Goal: Register for event/course

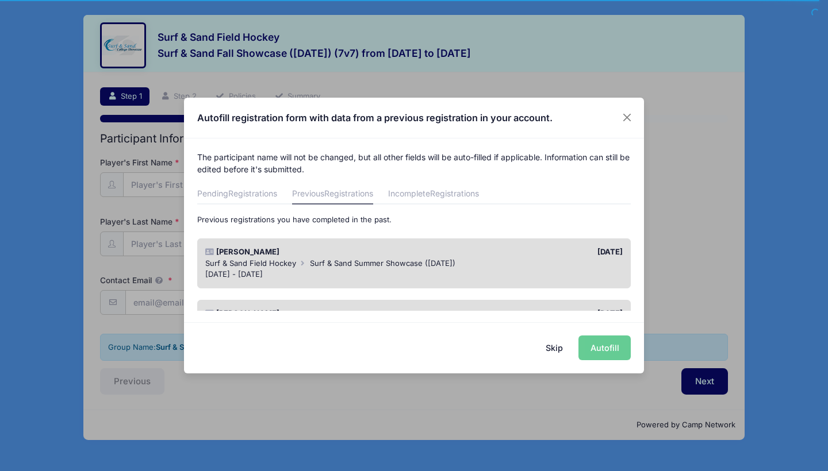
click at [558, 344] on button "Skip" at bounding box center [554, 348] width 41 height 25
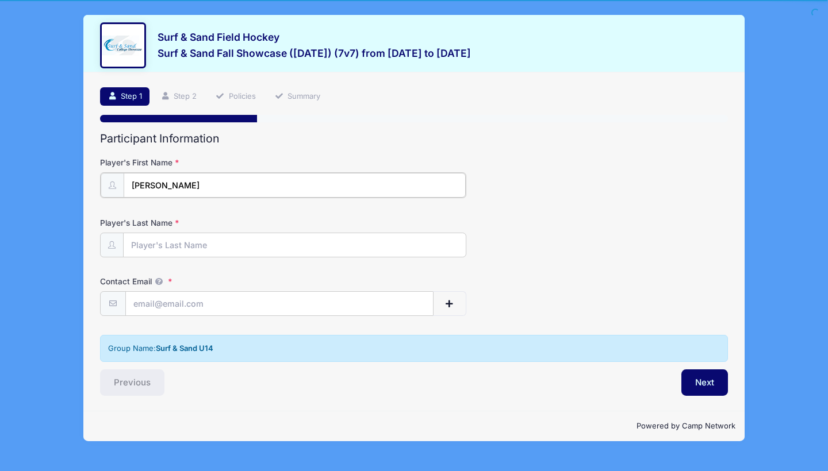
type input "Quinn"
type input "Migliaccio"
type input "shannoncanessa@gmail.com"
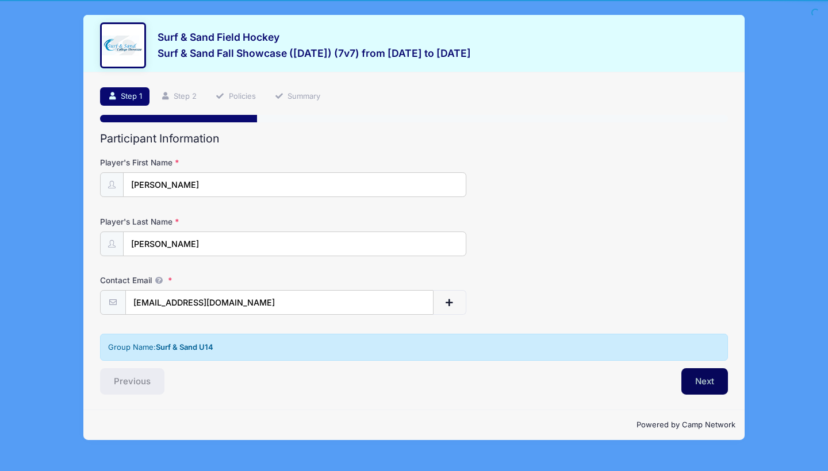
click at [689, 373] on button "Next" at bounding box center [704, 382] width 47 height 26
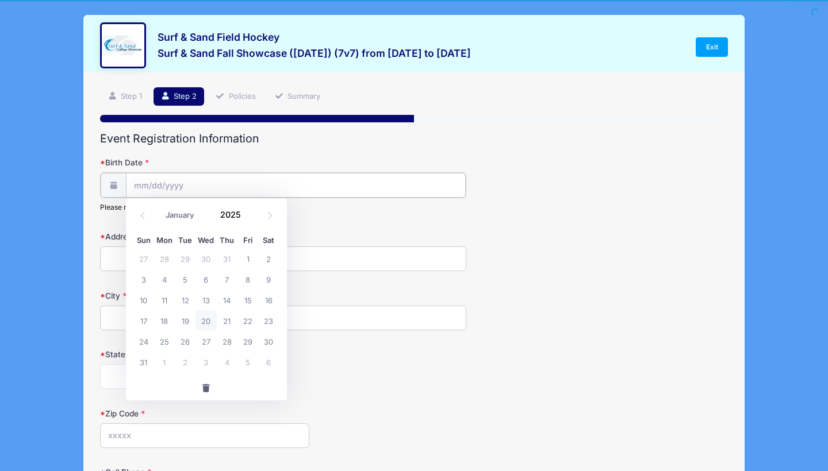
click at [324, 176] on input "Birth Date" at bounding box center [296, 185] width 340 height 25
click at [323, 180] on input "Birth Date" at bounding box center [296, 185] width 340 height 25
click at [306, 182] on input "Birth Date" at bounding box center [296, 185] width 340 height 25
click at [141, 175] on input "Birth Date" at bounding box center [296, 185] width 340 height 25
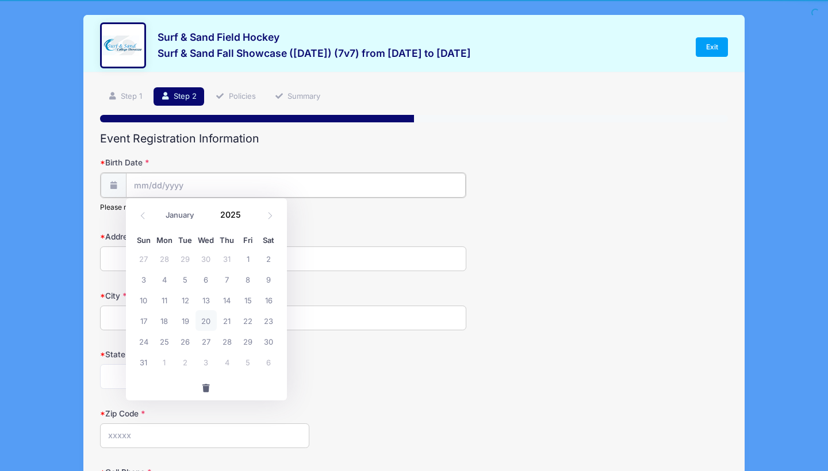
click at [139, 188] on input "Birth Date" at bounding box center [296, 185] width 340 height 25
click at [141, 218] on icon at bounding box center [142, 215] width 7 height 7
click at [266, 220] on span at bounding box center [269, 216] width 19 height 20
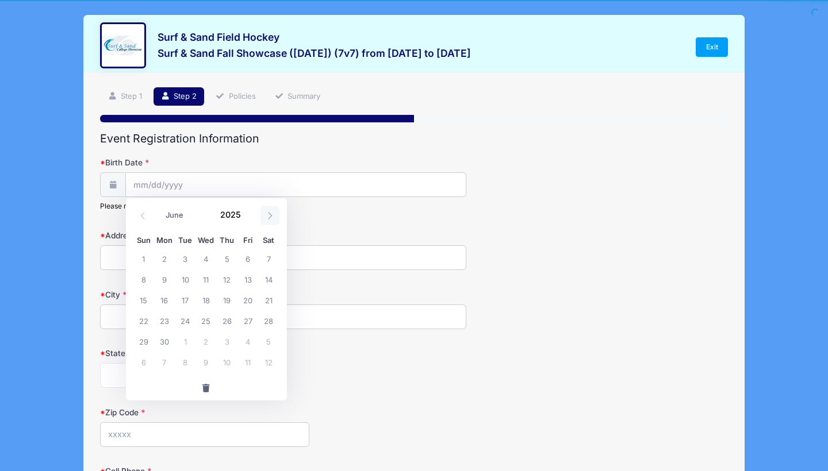
click at [267, 220] on span at bounding box center [269, 216] width 19 height 20
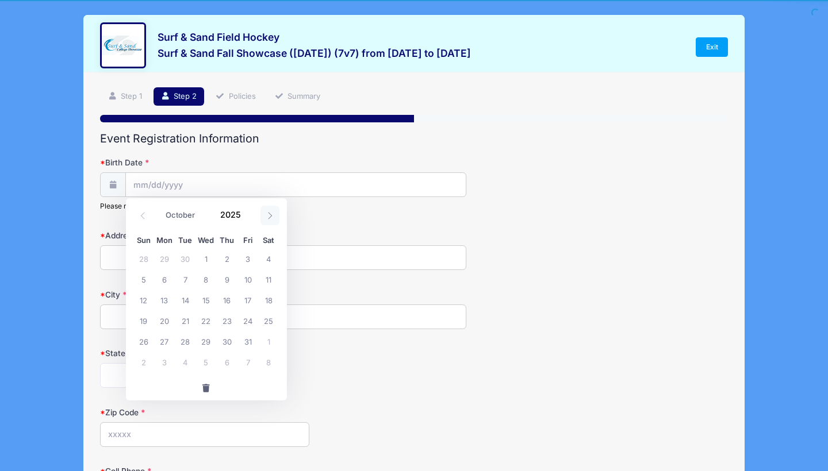
select select "10"
click at [248, 216] on span at bounding box center [248, 219] width 8 height 9
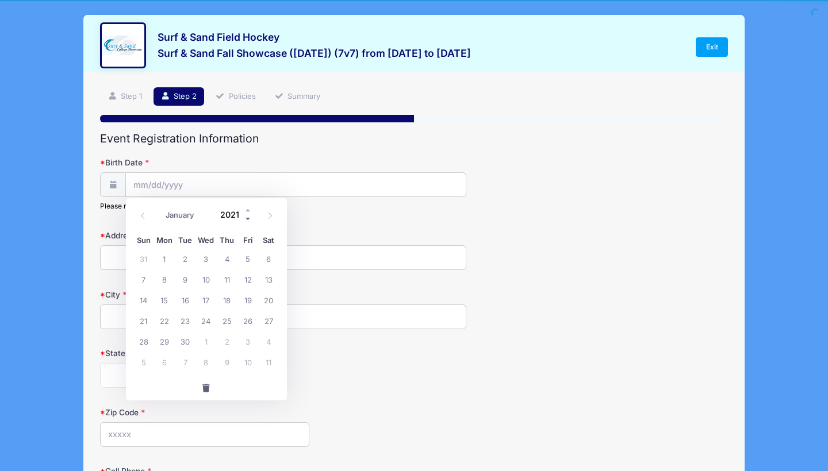
click at [248, 216] on span at bounding box center [248, 219] width 8 height 9
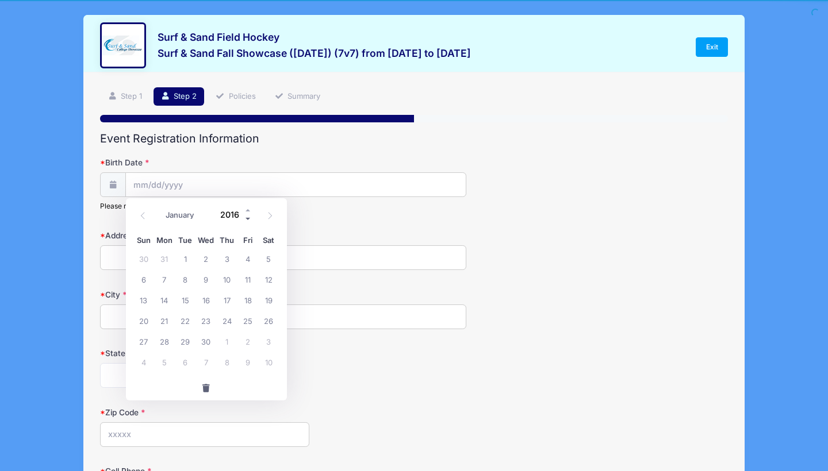
click at [248, 216] on span at bounding box center [248, 219] width 8 height 9
type input "2012"
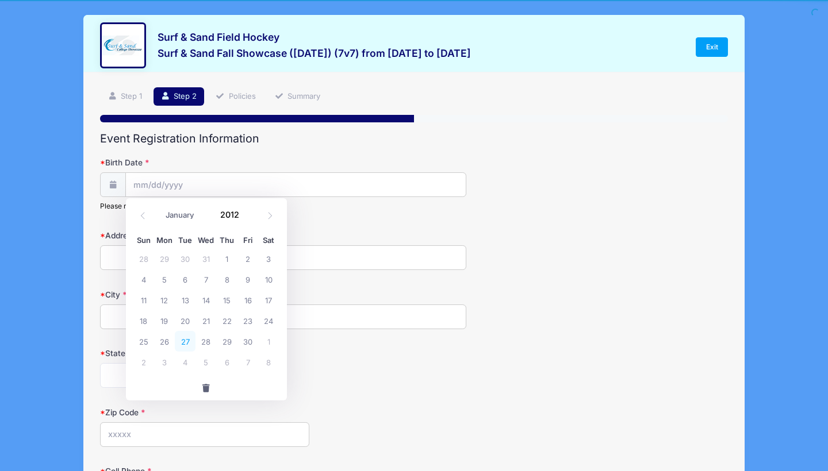
click at [183, 339] on span "27" at bounding box center [185, 341] width 21 height 21
type input "11/27/2012"
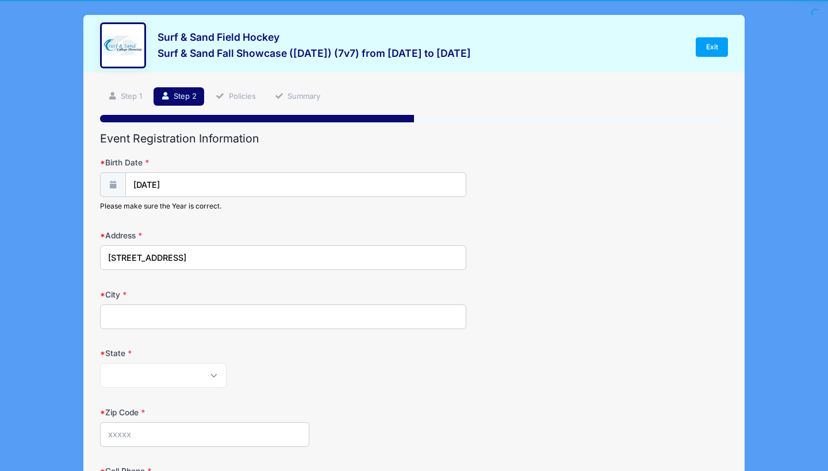
type input "18 Bayview Pl"
type input "Oceanport"
select select "NJ"
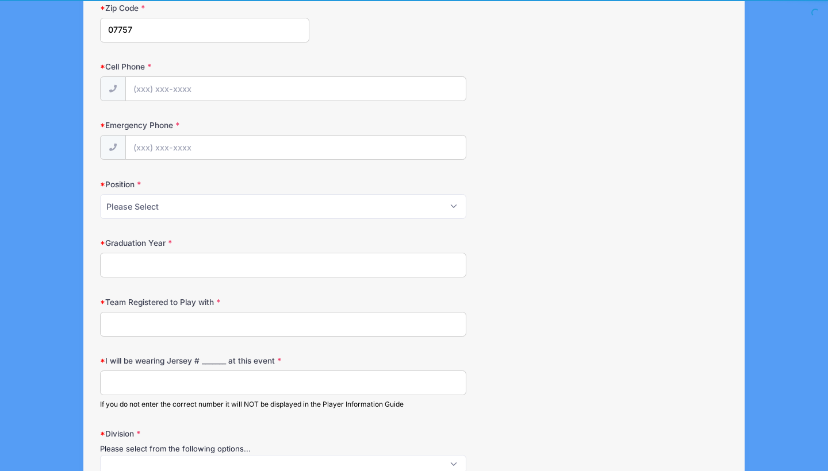
scroll to position [411, 0]
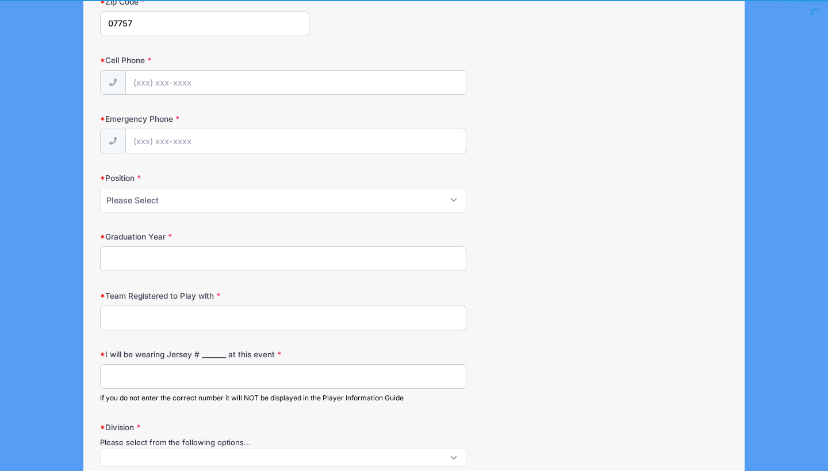
type input "07757"
type input "(732) 272-5467"
select select "Forward"
click at [238, 256] on input "Graduation Year" at bounding box center [283, 259] width 366 height 25
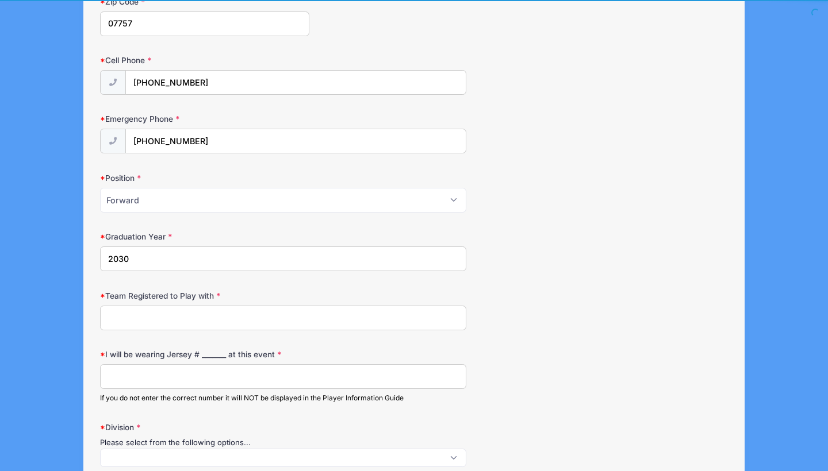
type input "2030"
click at [230, 319] on input "Team Registered to Play with" at bounding box center [283, 318] width 366 height 25
type input "Surf and Sand"
click at [227, 383] on input "I will be wearing Jersey # _______ at this event" at bounding box center [283, 376] width 366 height 25
type input ")"
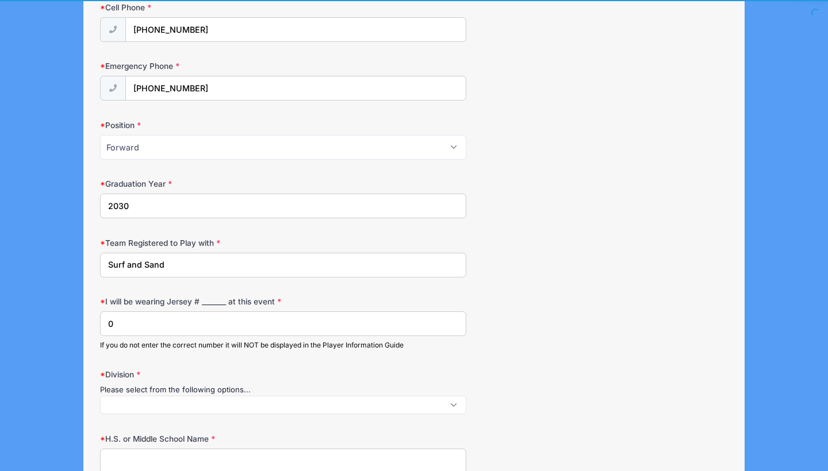
scroll to position [488, 0]
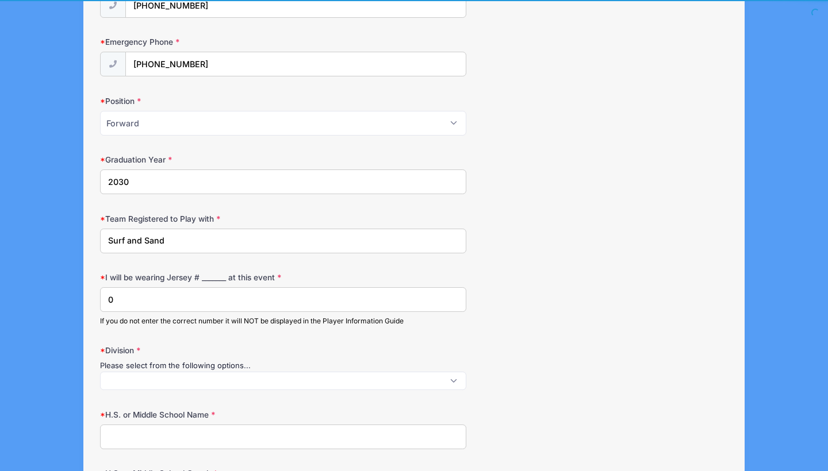
type input "0"
click at [225, 382] on span at bounding box center [283, 381] width 366 height 18
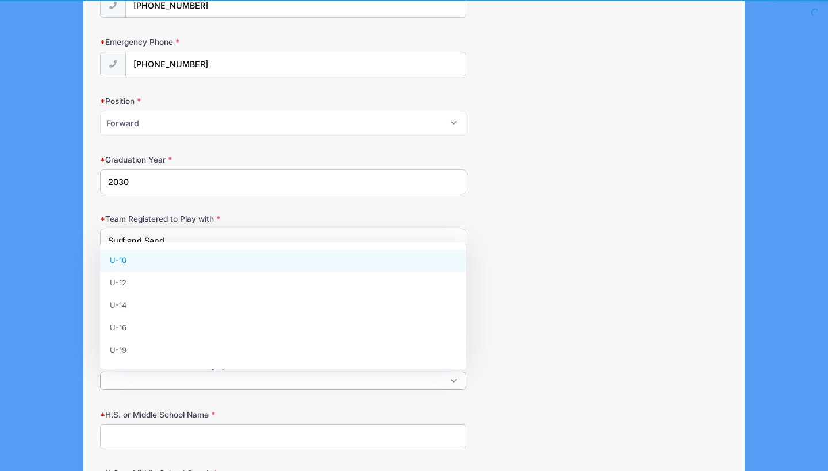
scroll to position [1, 0]
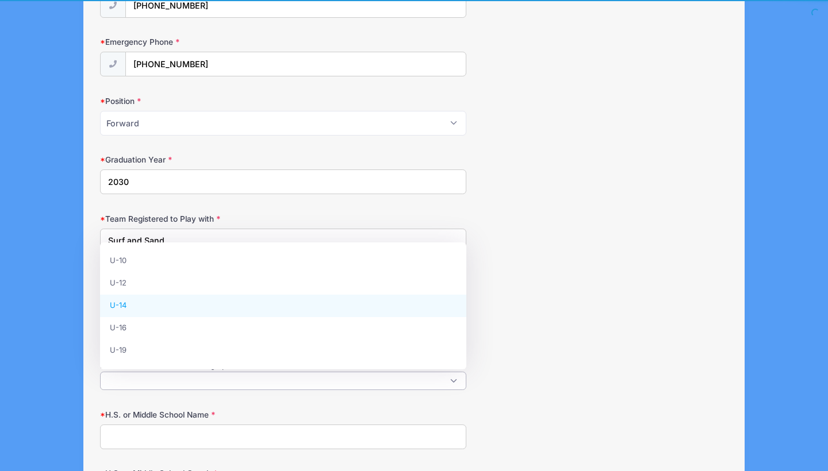
select select "U-14"
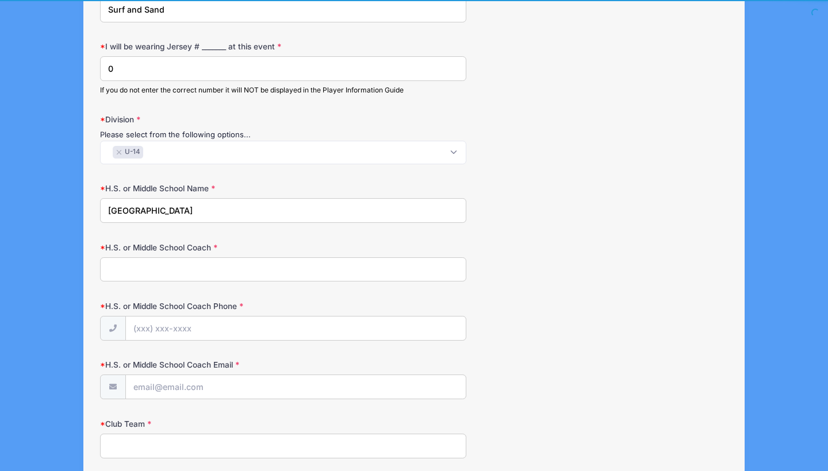
scroll to position [729, 0]
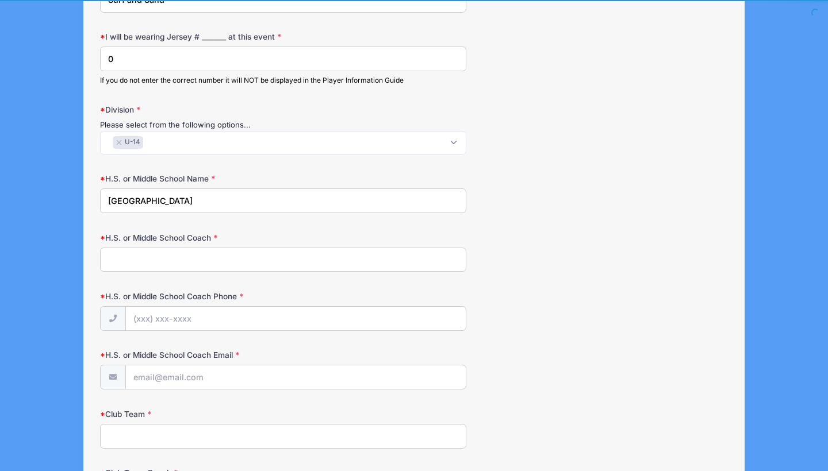
type input "Oak Hill Academy"
type input "n/a"
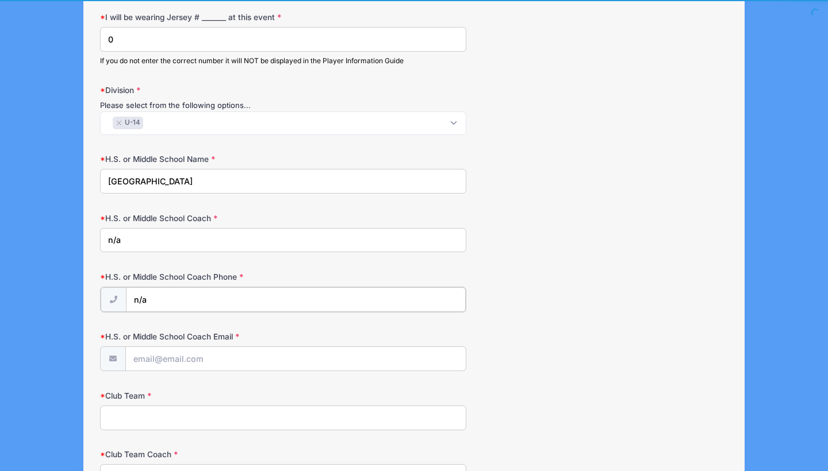
scroll to position [754, 0]
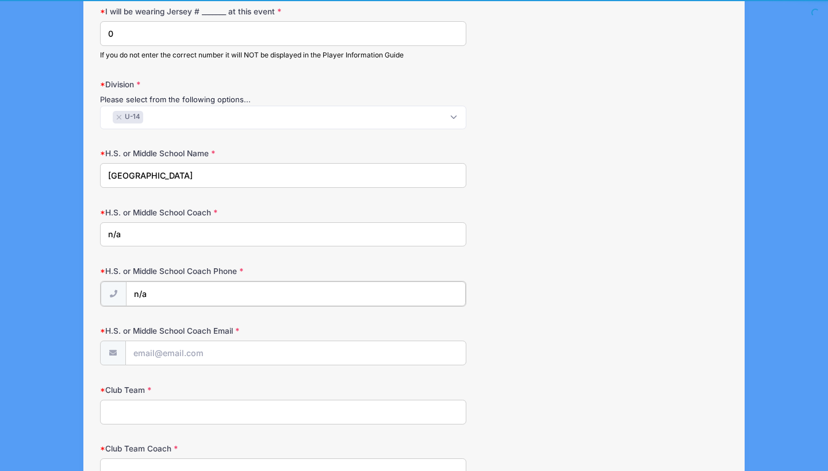
type input "n/a"
click at [248, 314] on form "Birth Date 11/27/2012 Please make sure the Year is correct. Address 18 Bayview …" at bounding box center [414, 90] width 628 height 1374
type input "n/a"
click at [235, 410] on input "Club Team" at bounding box center [283, 411] width 366 height 25
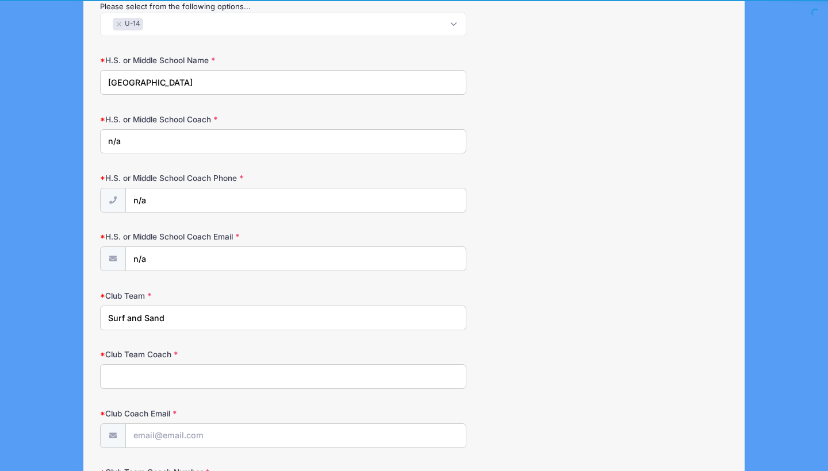
scroll to position [877, 0]
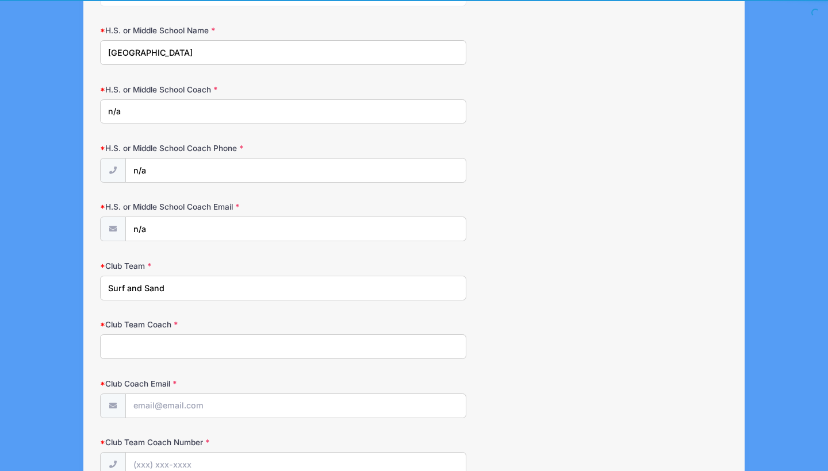
type input "Surf and Sand"
click at [248, 337] on input "Club Team Coach" at bounding box center [283, 347] width 366 height 25
type input "J"
type input "Maggie Long"
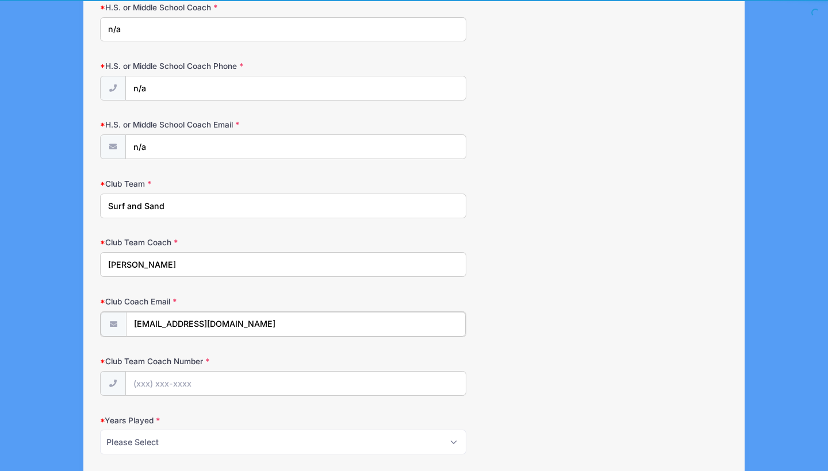
scroll to position [961, 0]
type input "[EMAIL_ADDRESS][DOMAIN_NAME]"
click at [239, 370] on input "Club Team Coach Number" at bounding box center [296, 381] width 340 height 25
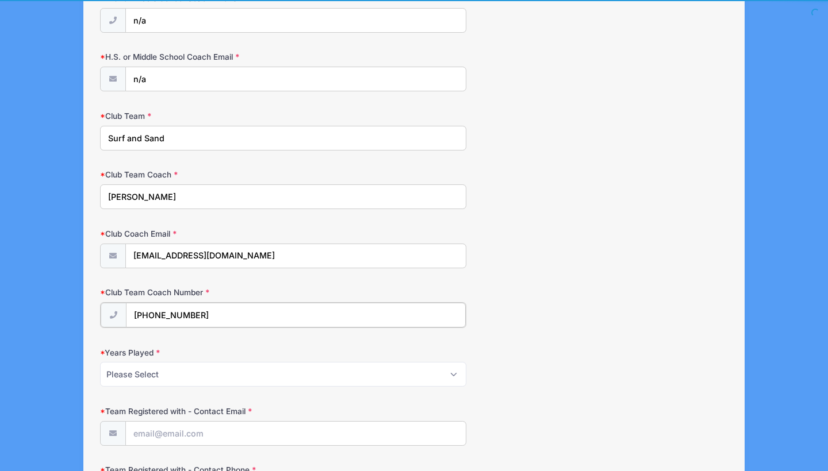
scroll to position [1031, 0]
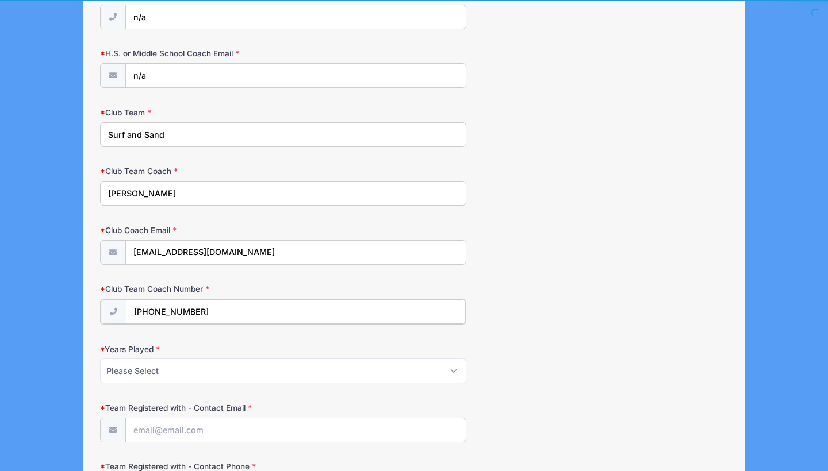
type input "(609) 204-2644"
select select "1"
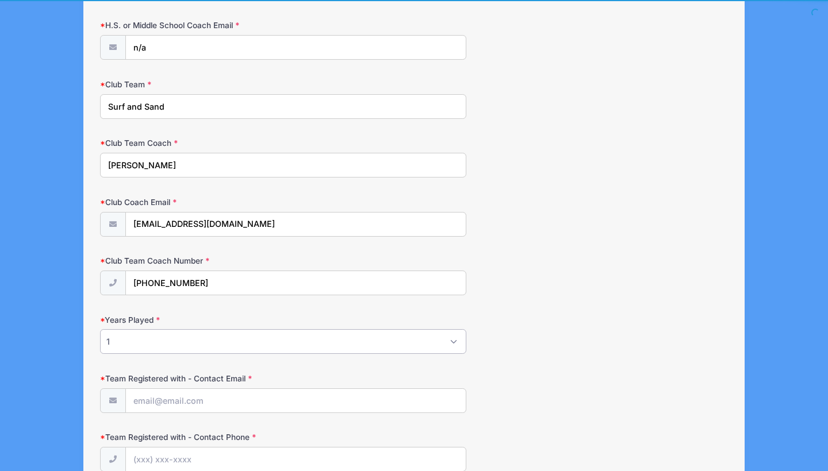
scroll to position [1060, 0]
type input "[EMAIL_ADDRESS][DOMAIN_NAME]"
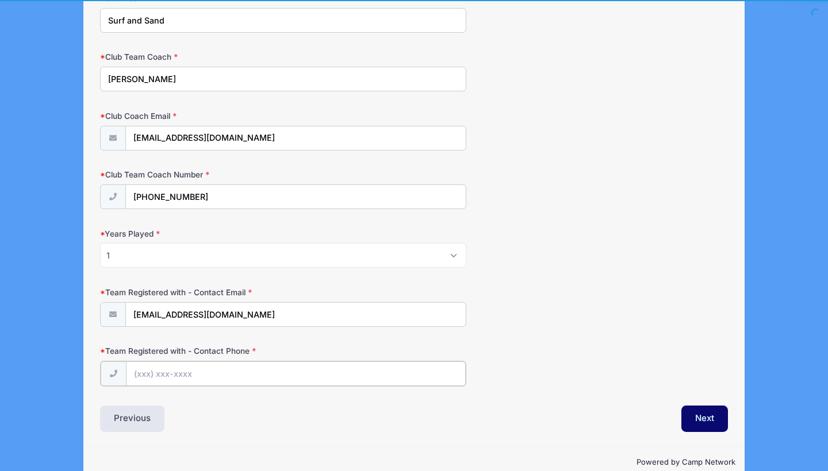
scroll to position [1154, 0]
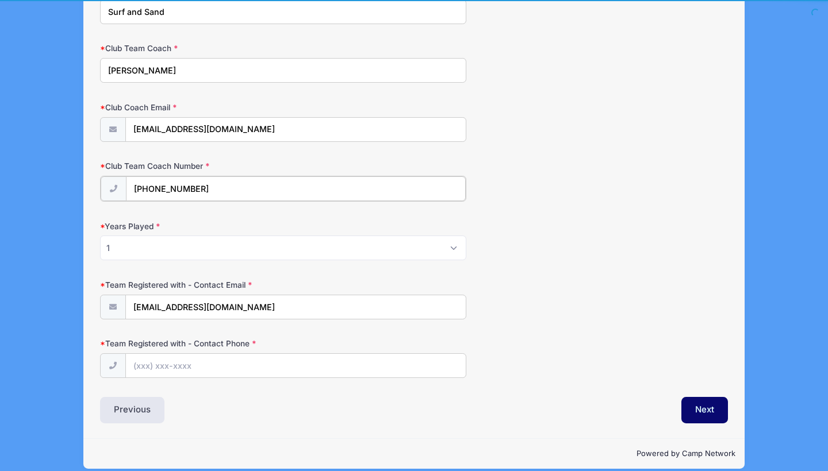
click at [274, 185] on input "(609) 204-2644" at bounding box center [296, 188] width 340 height 25
click at [237, 358] on input "Team Registered with - Contact Phone" at bounding box center [296, 365] width 340 height 25
paste input "(609) 204-2644"
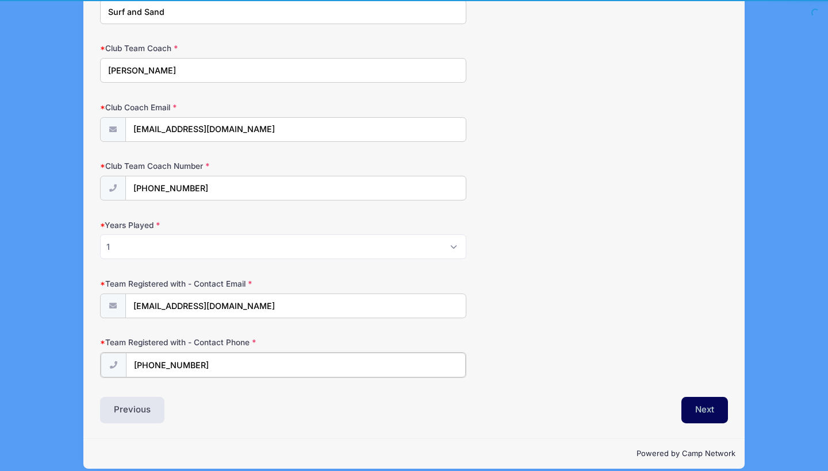
type input "(609) 204-2644"
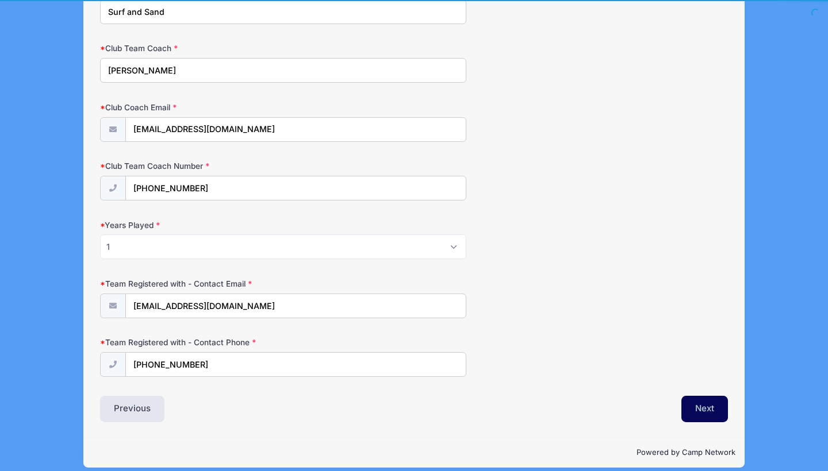
click at [709, 400] on button "Next" at bounding box center [704, 409] width 47 height 26
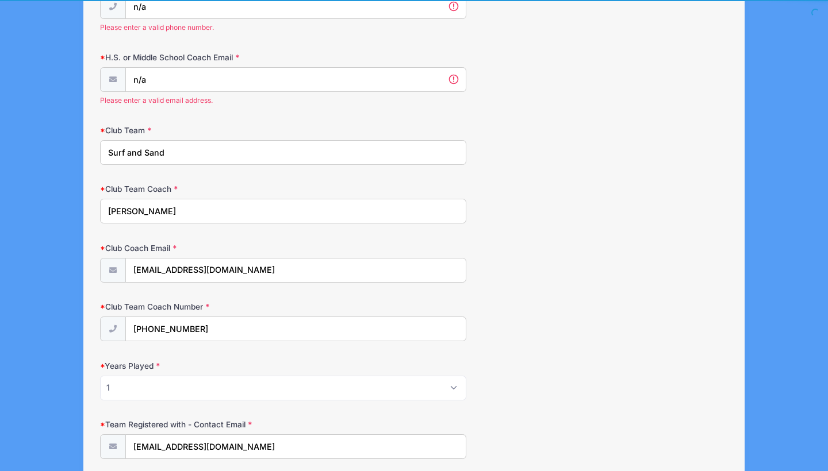
scroll to position [956, 0]
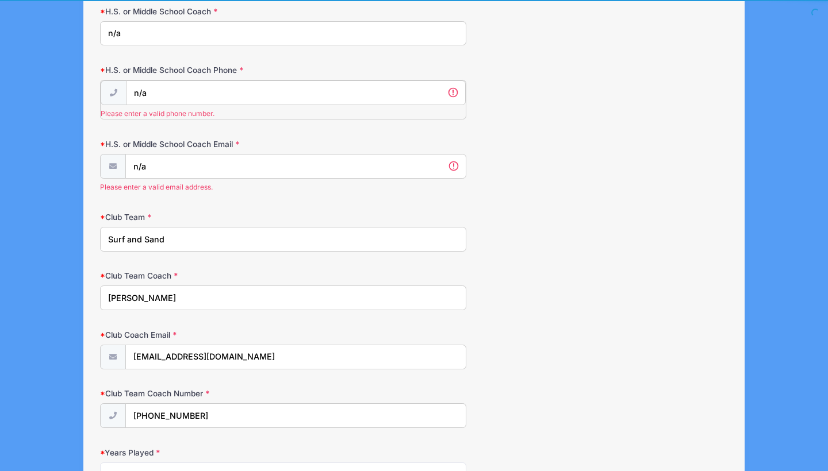
click at [203, 90] on input "n/a" at bounding box center [296, 92] width 340 height 25
click at [455, 89] on input "n/a" at bounding box center [296, 92] width 340 height 25
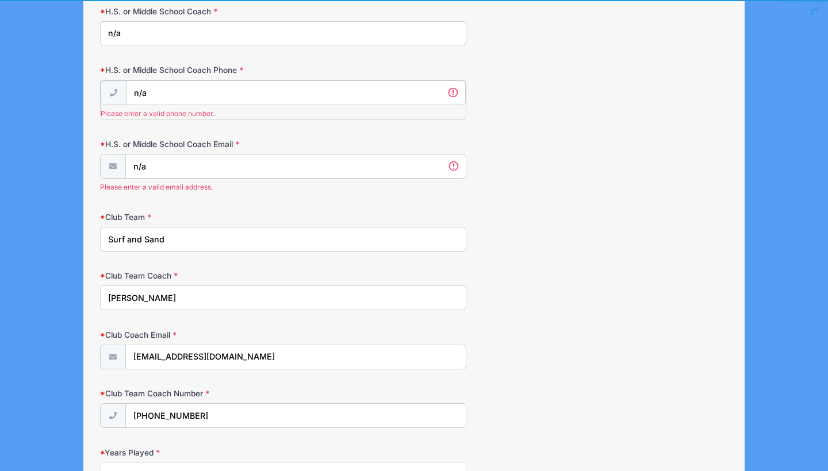
click at [409, 95] on input "n/a" at bounding box center [296, 92] width 340 height 25
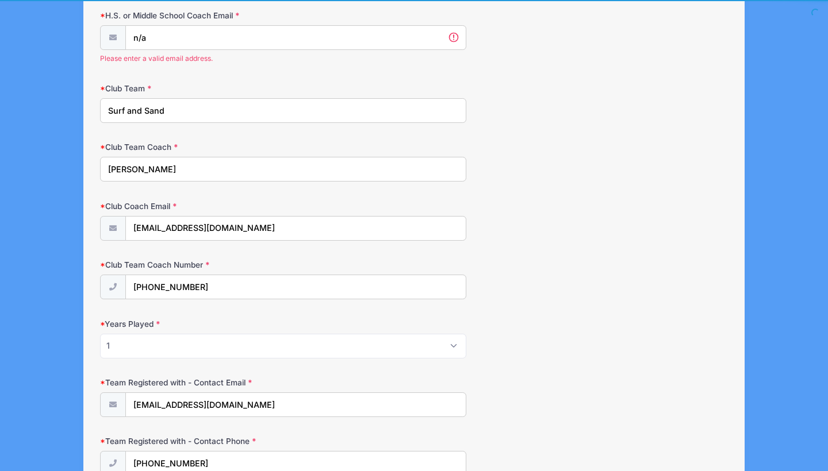
scroll to position [1115, 0]
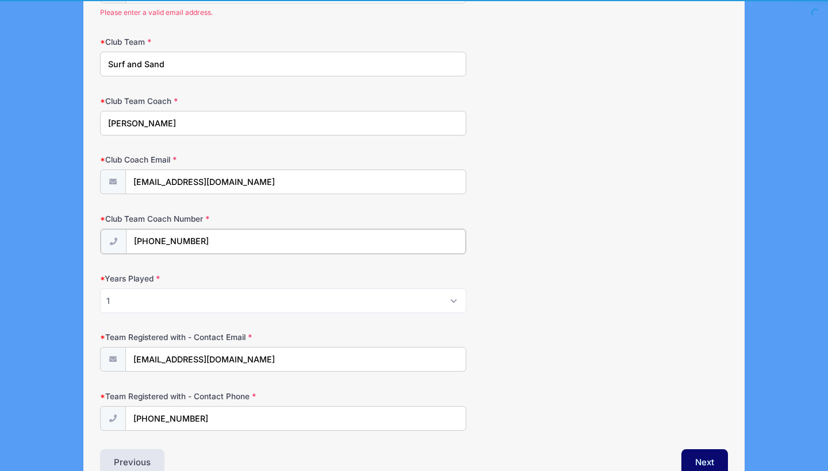
click at [252, 238] on input "(609) 204-2644" at bounding box center [296, 241] width 340 height 25
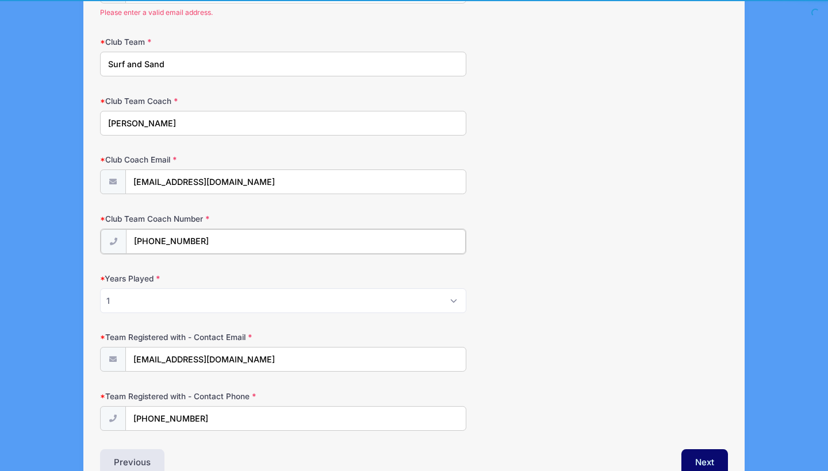
click at [252, 238] on input "(609) 204-2644" at bounding box center [296, 241] width 340 height 25
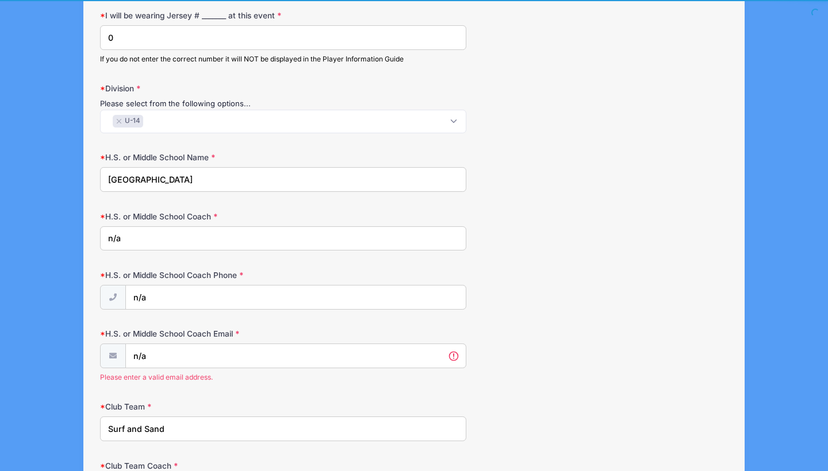
scroll to position [758, 0]
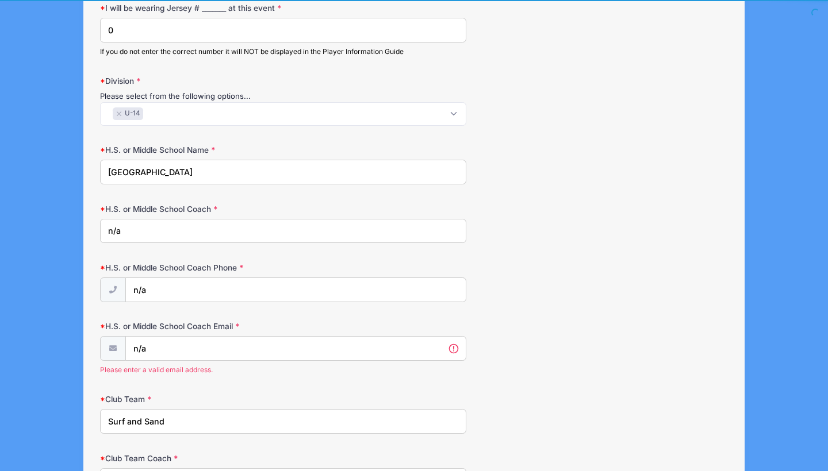
click at [247, 225] on input "n/a" at bounding box center [283, 231] width 366 height 25
paste input "(609) 204-2644"
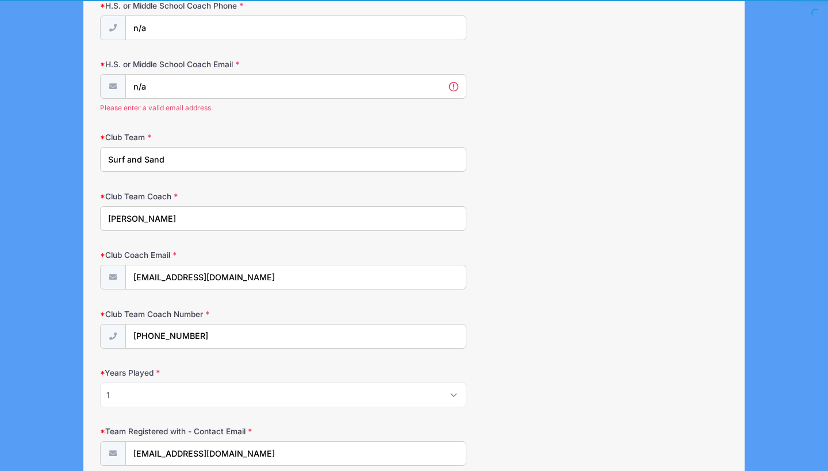
scroll to position [1045, 0]
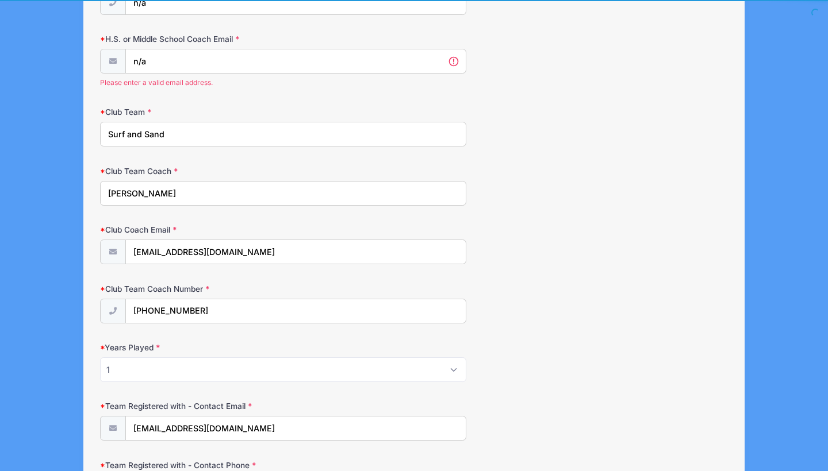
type input "(609) 204-2644"
click at [272, 257] on input "[EMAIL_ADDRESS][DOMAIN_NAME]" at bounding box center [296, 252] width 340 height 25
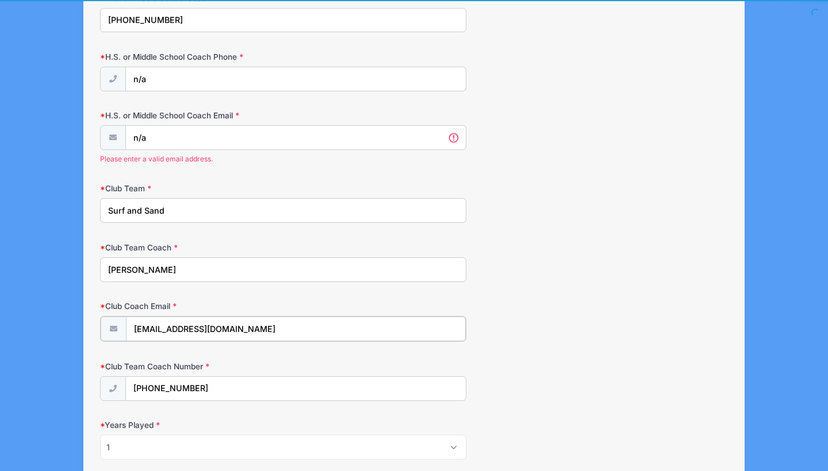
scroll to position [970, 0]
click at [251, 131] on input "n/a" at bounding box center [296, 137] width 340 height 25
paste input "[EMAIL_ADDRESS][DOMAIN_NAME]"
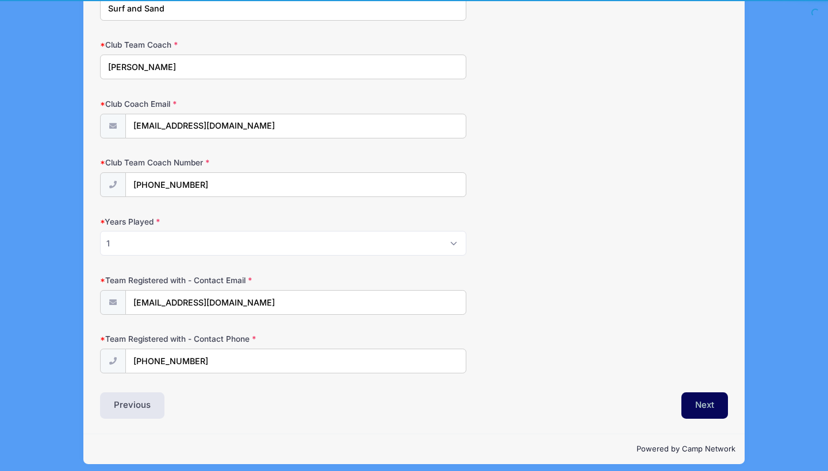
type input "[EMAIL_ADDRESS][DOMAIN_NAME]"
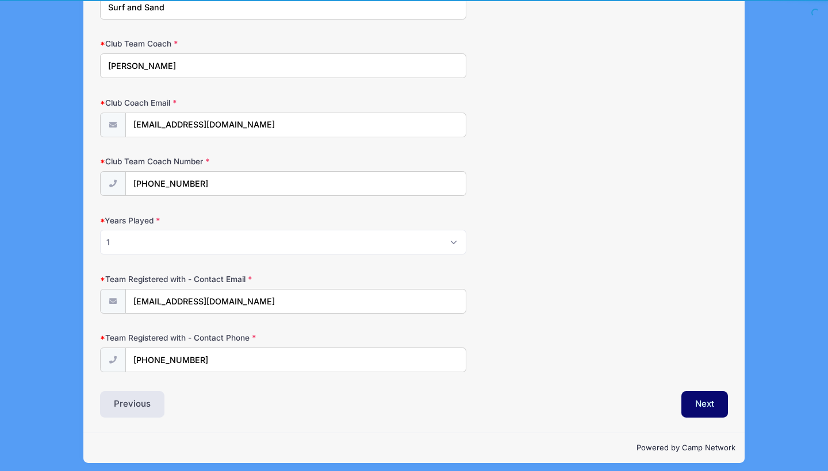
click at [694, 401] on button "Next" at bounding box center [704, 405] width 47 height 26
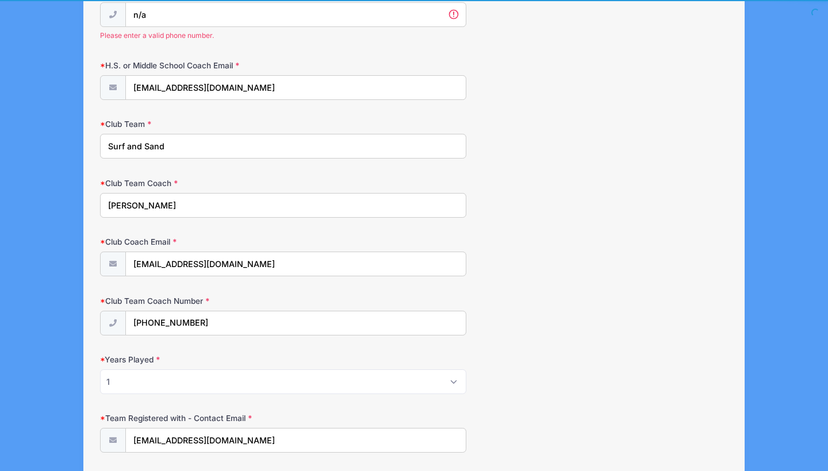
scroll to position [956, 0]
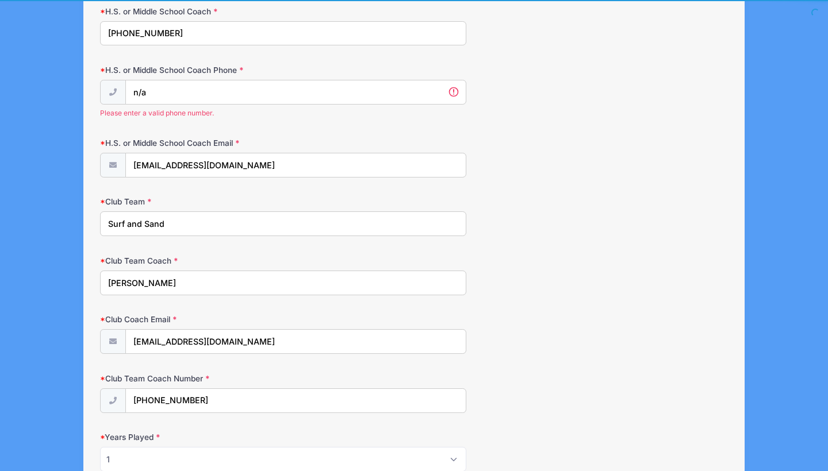
click at [198, 29] on input "(609) 204-2644" at bounding box center [283, 33] width 366 height 25
click at [224, 80] on input "n/a" at bounding box center [296, 92] width 340 height 25
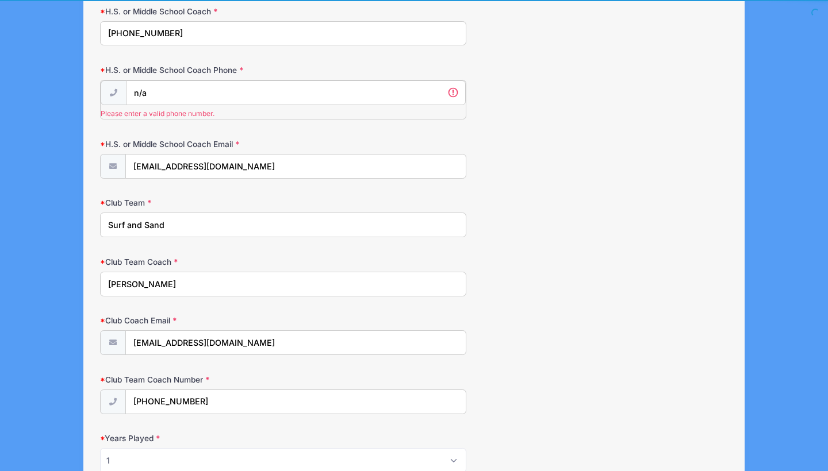
click at [224, 80] on input "n/a" at bounding box center [296, 92] width 340 height 25
paste input "(609) 204-2644"
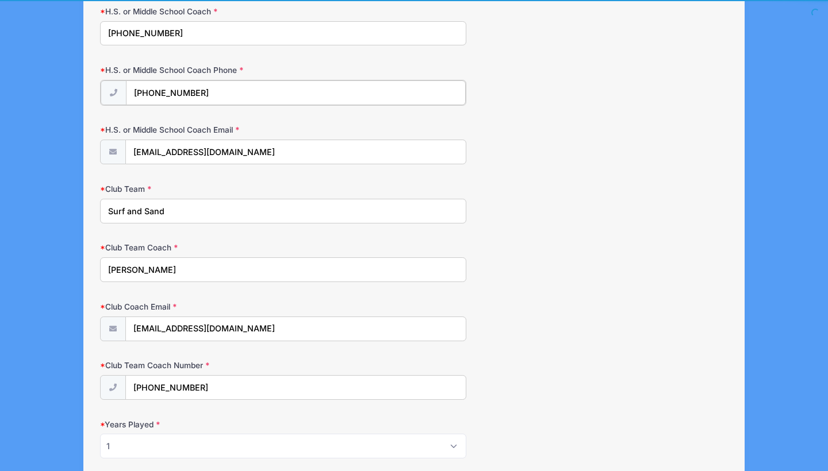
type input "(609) 204-2644"
click at [221, 26] on input "(609) 204-2644" at bounding box center [283, 33] width 366 height 25
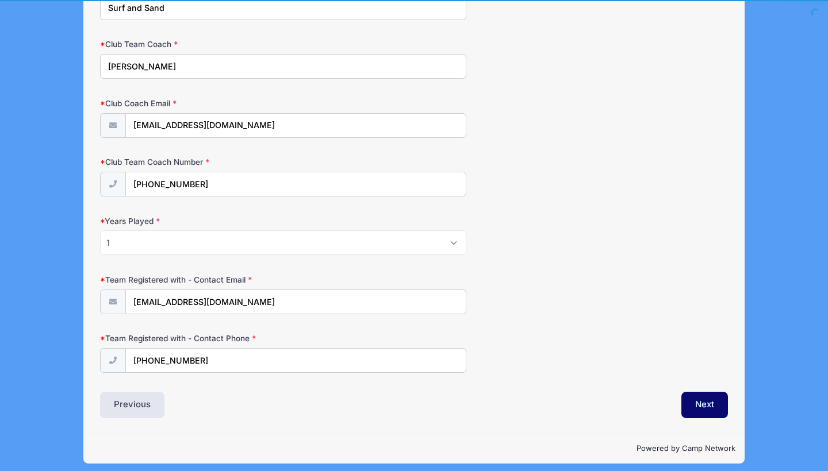
scroll to position [1157, 0]
type input "n/a"
click at [699, 398] on button "Next" at bounding box center [704, 406] width 47 height 26
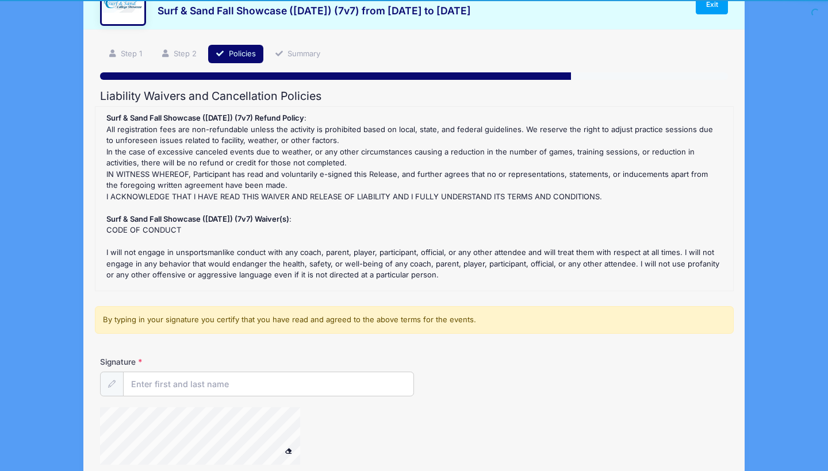
scroll to position [0, 0]
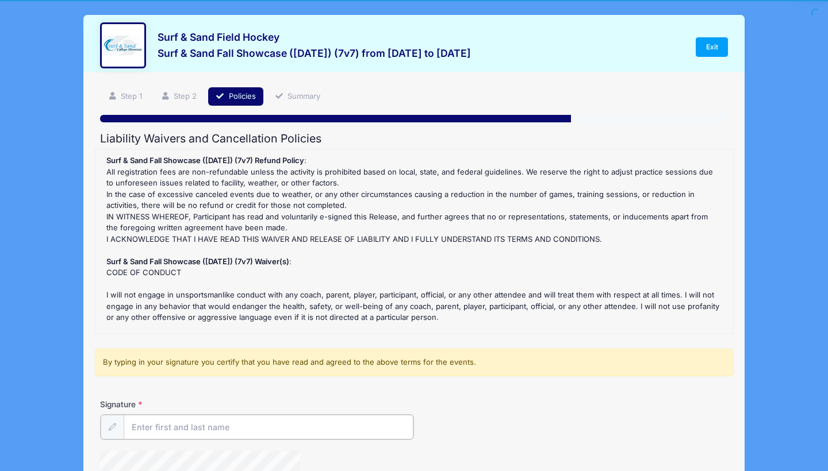
click at [371, 425] on input "Signature" at bounding box center [269, 427] width 290 height 25
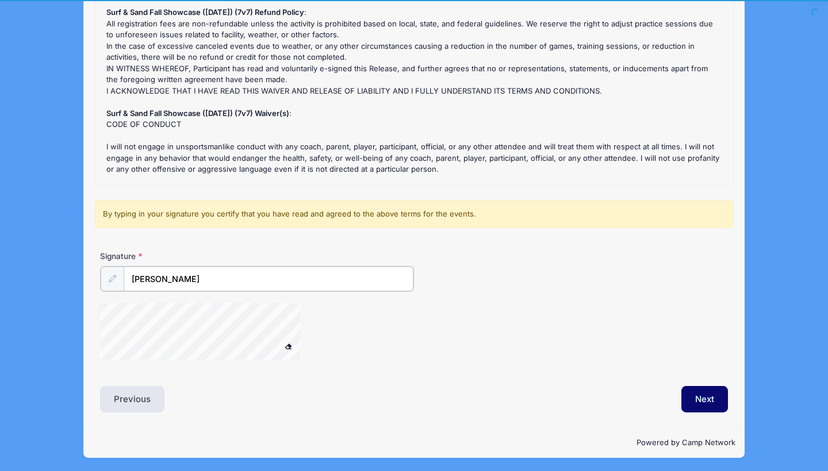
scroll to position [148, 0]
type input "Shannon Canessa"
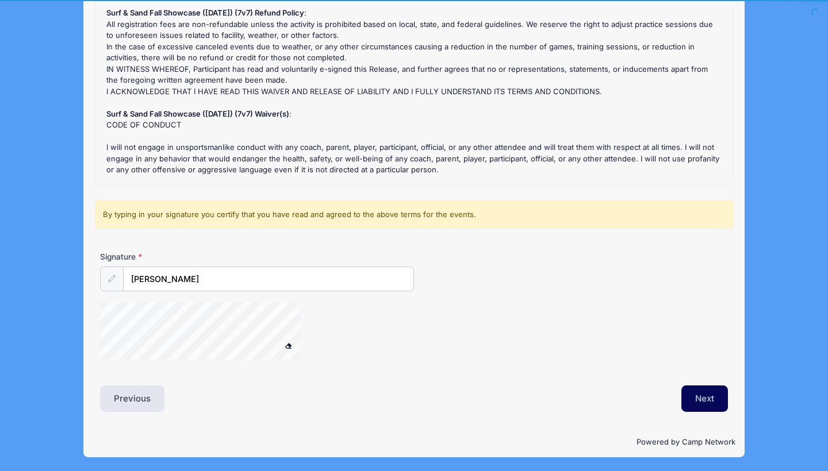
scroll to position [147, 0]
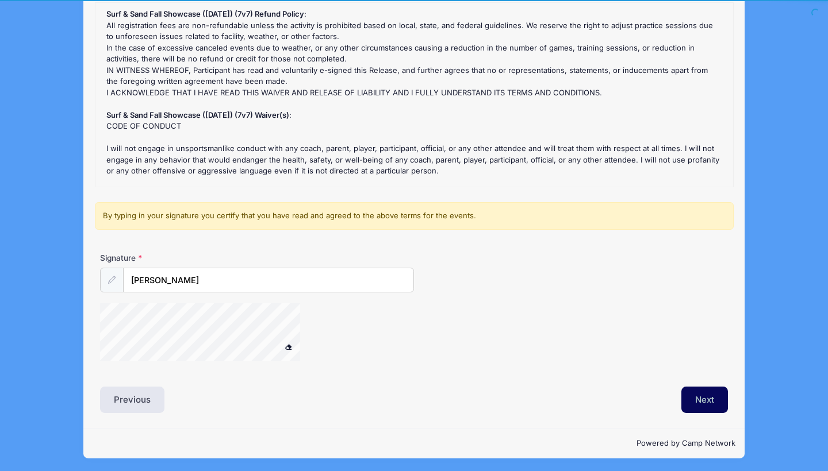
click at [709, 400] on button "Next" at bounding box center [704, 400] width 47 height 26
click at [703, 393] on button "Next" at bounding box center [704, 400] width 47 height 26
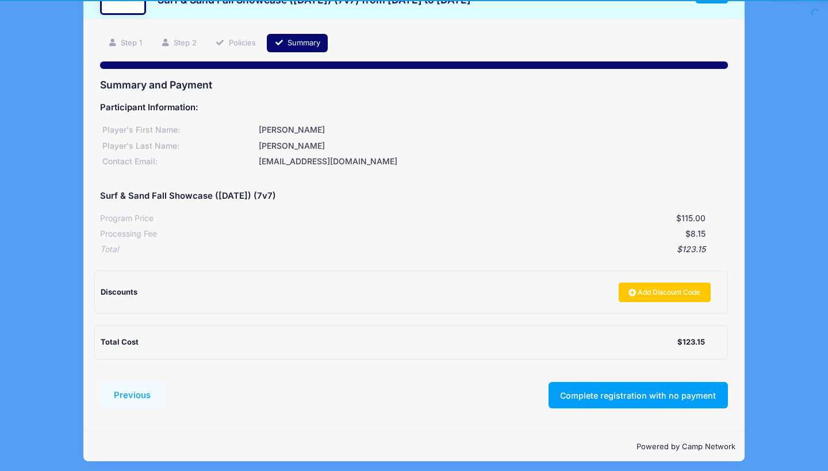
scroll to position [53, 0]
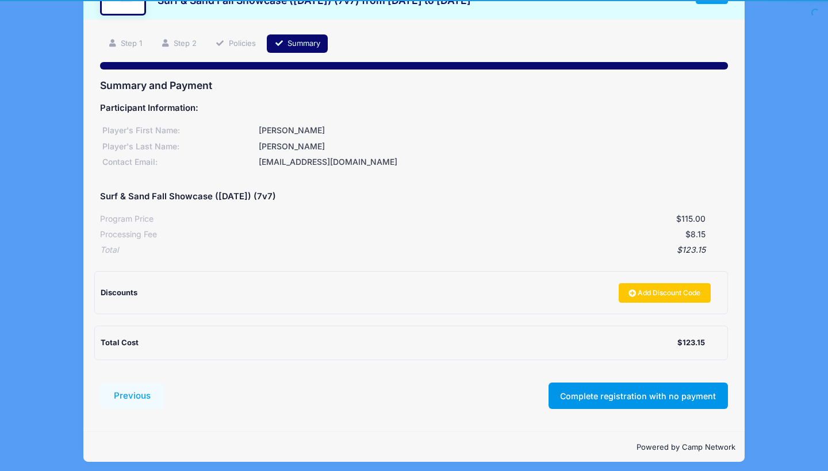
click at [703, 393] on button "Complete registration with no payment" at bounding box center [637, 396] width 179 height 26
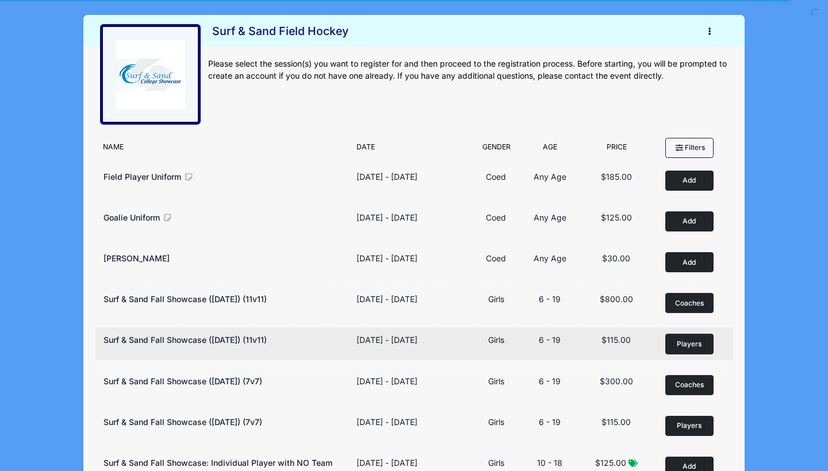
click at [701, 350] on button "Players Remove" at bounding box center [689, 344] width 48 height 20
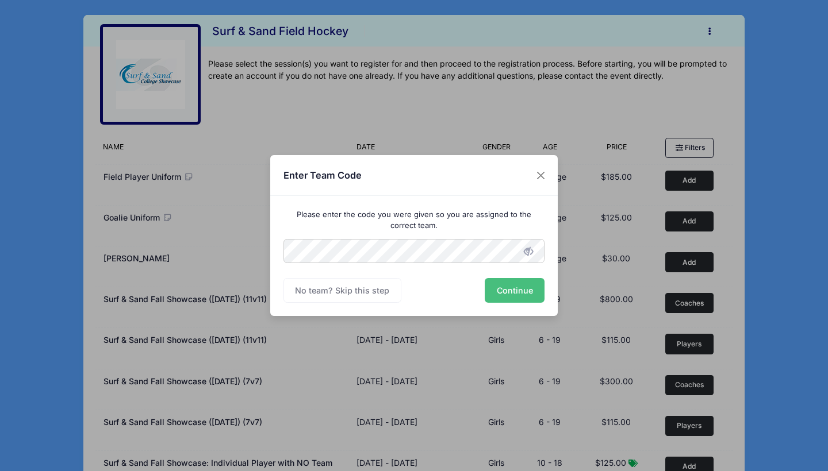
click at [508, 294] on button "Continue" at bounding box center [515, 290] width 60 height 25
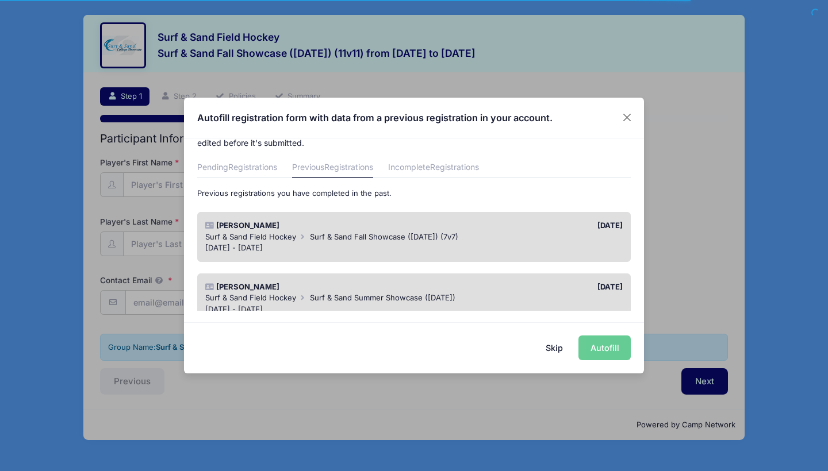
scroll to position [30, 0]
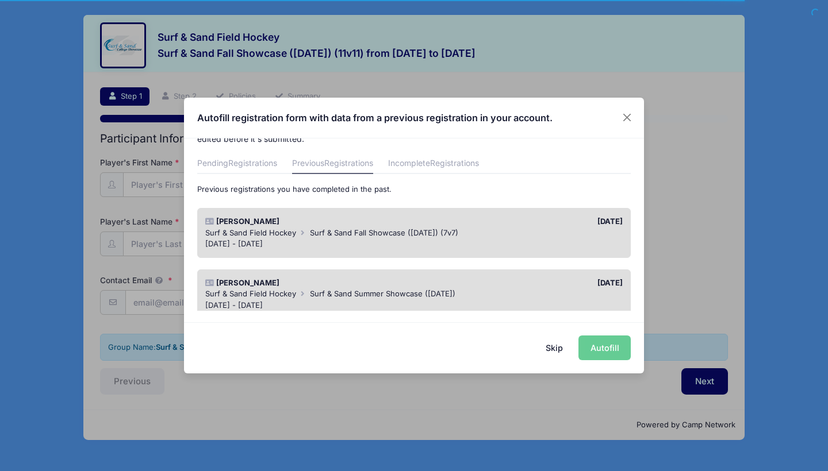
click at [508, 294] on div "Surf & Sand Field Hockey Surf & Sand Summer Showcase (July 19, 2025)" at bounding box center [414, 294] width 418 height 11
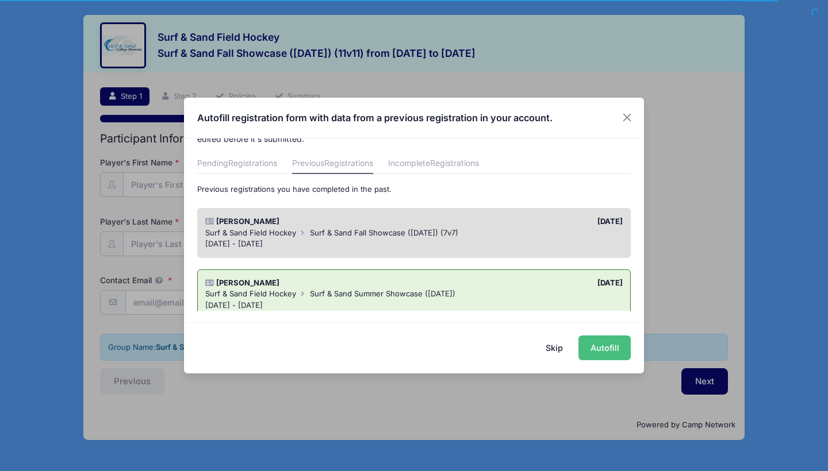
click at [605, 347] on button "Autofill" at bounding box center [604, 348] width 52 height 25
type input "[EMAIL_ADDRESS][DOMAIN_NAME]"
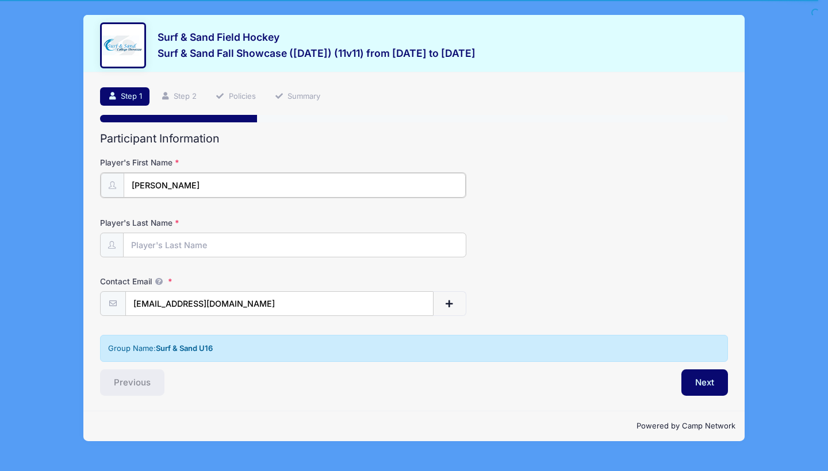
type input "[PERSON_NAME]"
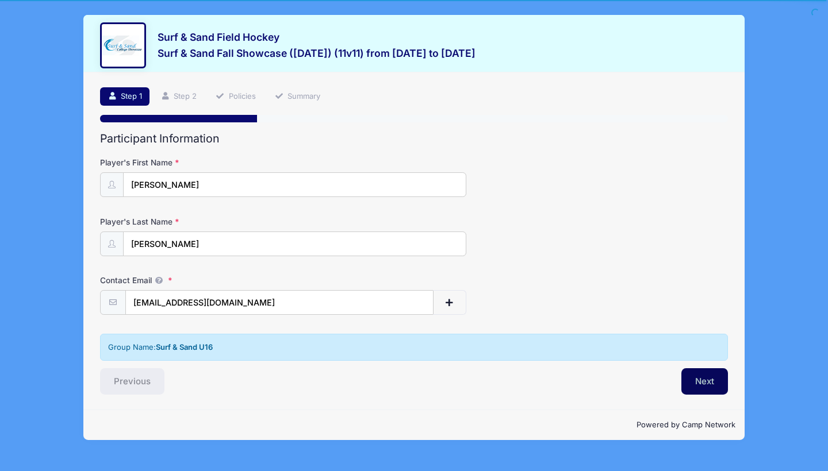
click at [694, 378] on button "Next" at bounding box center [704, 382] width 47 height 26
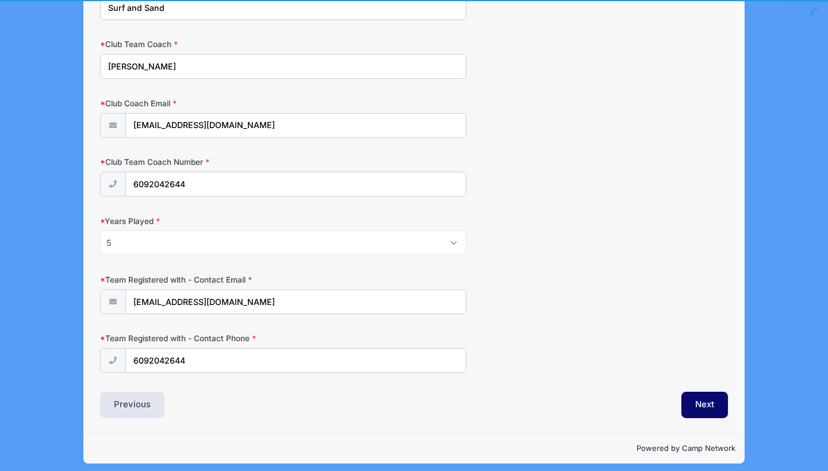
scroll to position [1158, 0]
type input "(848) 338-3633"
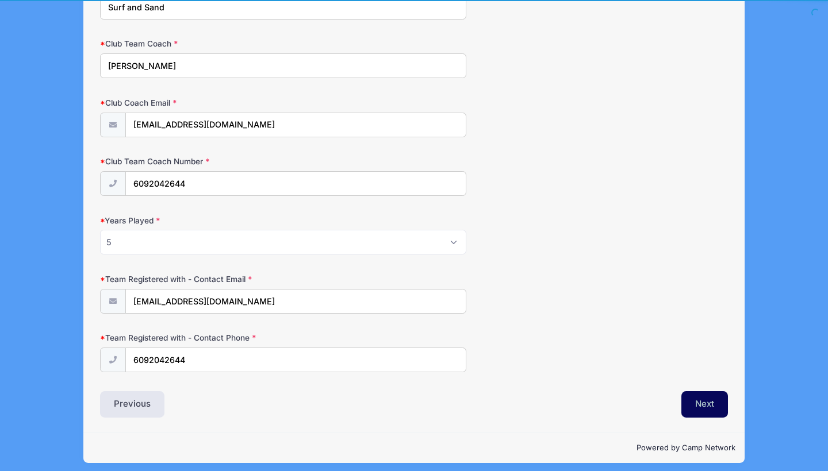
click at [691, 392] on button "Next" at bounding box center [704, 405] width 47 height 26
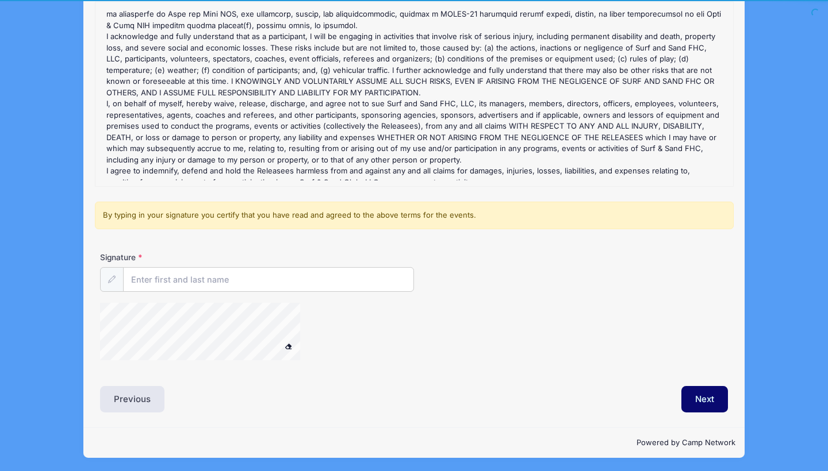
scroll to position [147, 0]
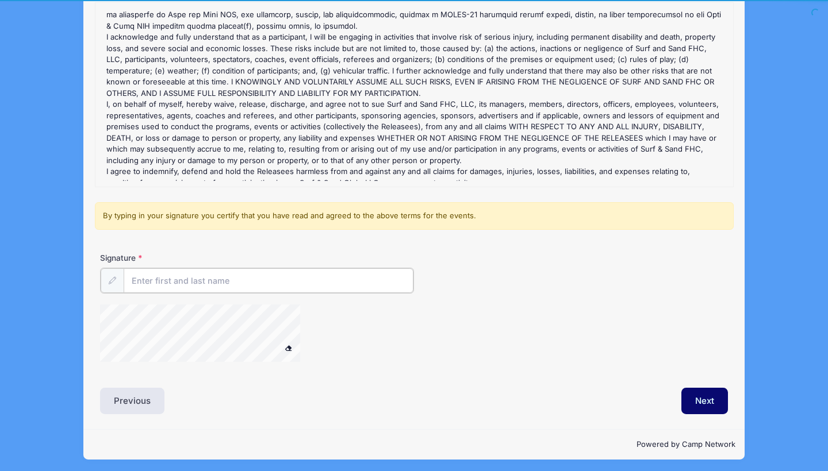
click at [363, 280] on input "Signature" at bounding box center [269, 280] width 290 height 25
click at [419, 312] on div at bounding box center [309, 335] width 419 height 61
type input "Cameron Migliaccio"
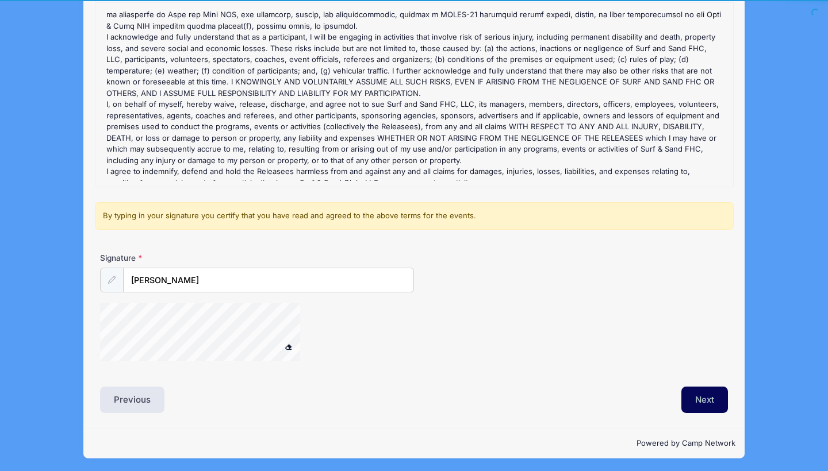
click at [707, 394] on button "Next" at bounding box center [704, 400] width 47 height 26
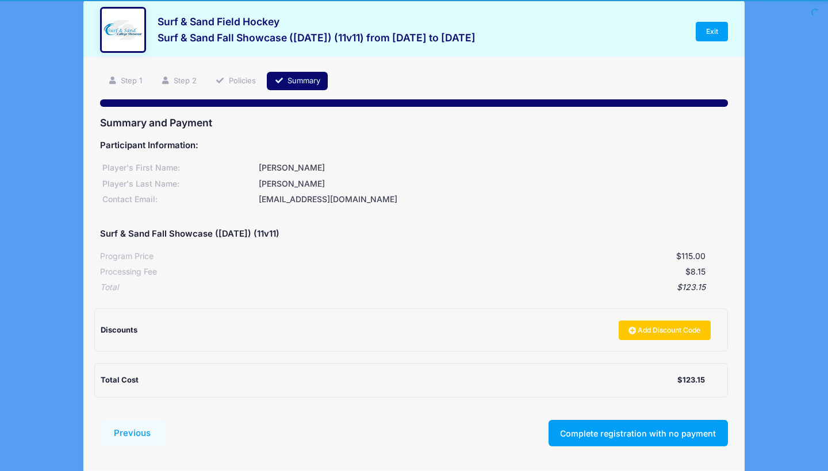
scroll to position [0, 0]
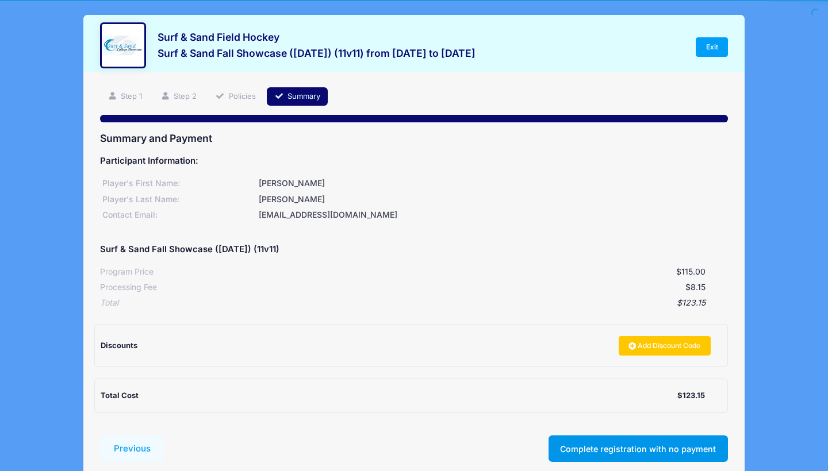
click at [669, 440] on button "Complete registration with no payment" at bounding box center [637, 449] width 179 height 26
